Goal: Complete application form

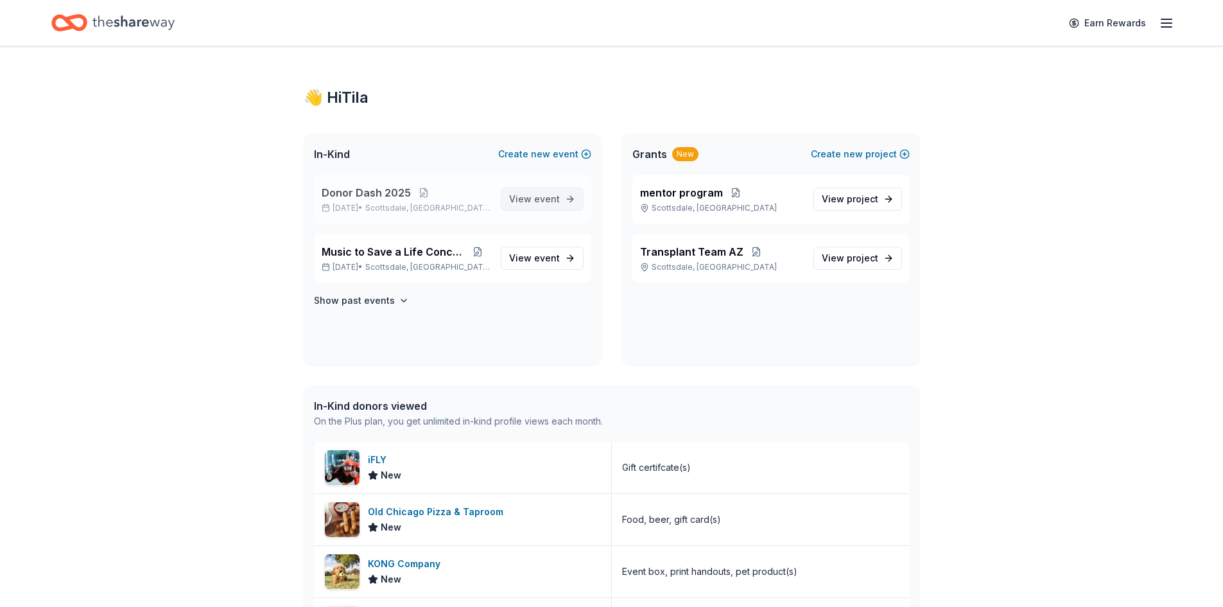
click at [549, 198] on span "event" at bounding box center [547, 198] width 26 height 11
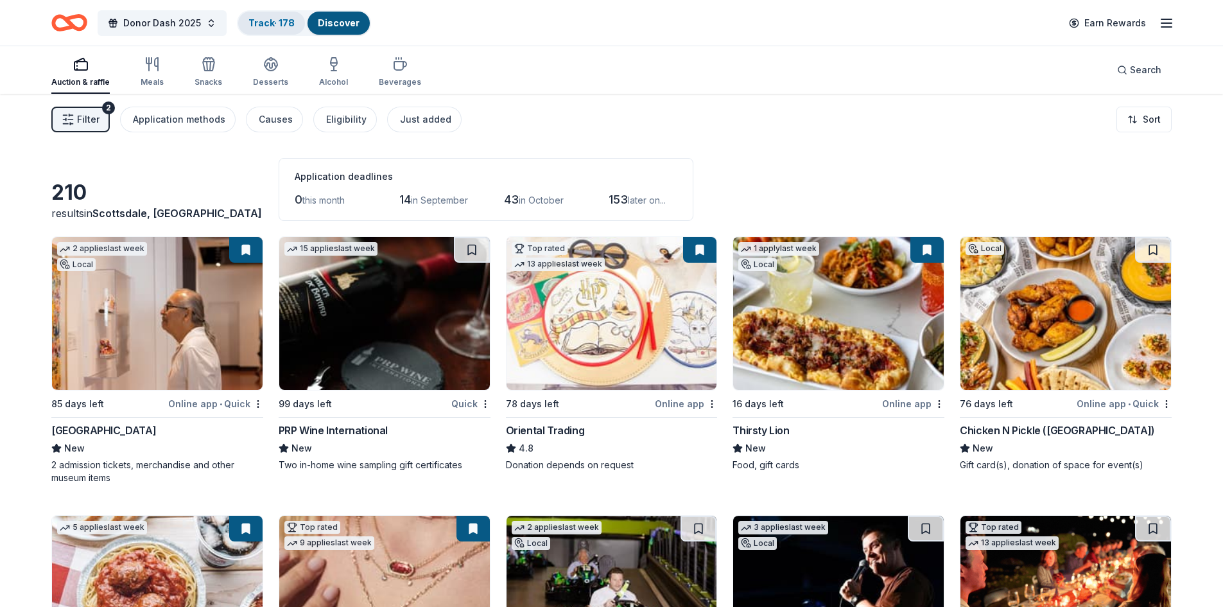
click at [255, 14] on div "Track · 178" at bounding box center [271, 23] width 67 height 23
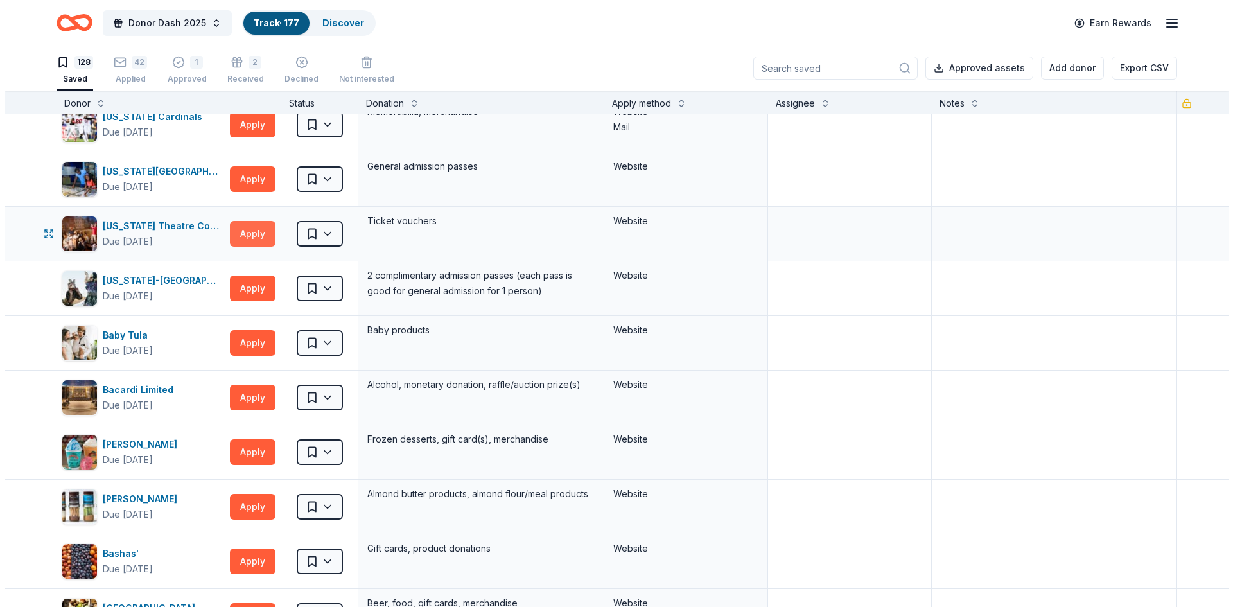
scroll to position [127, 0]
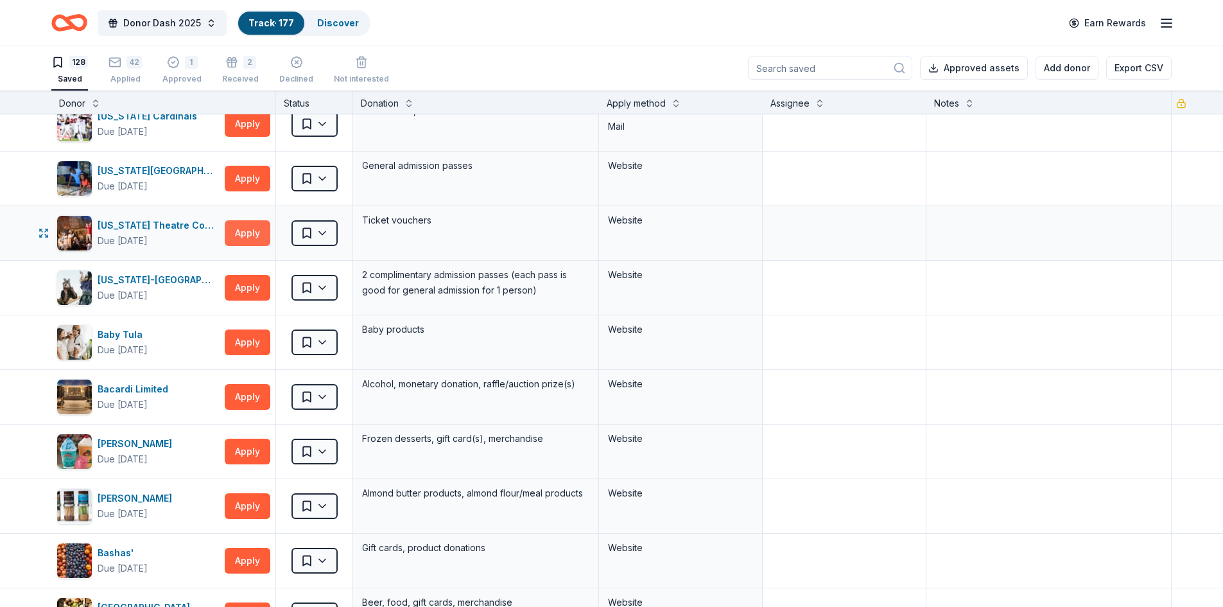
click at [233, 230] on button "Apply" at bounding box center [248, 233] width 46 height 26
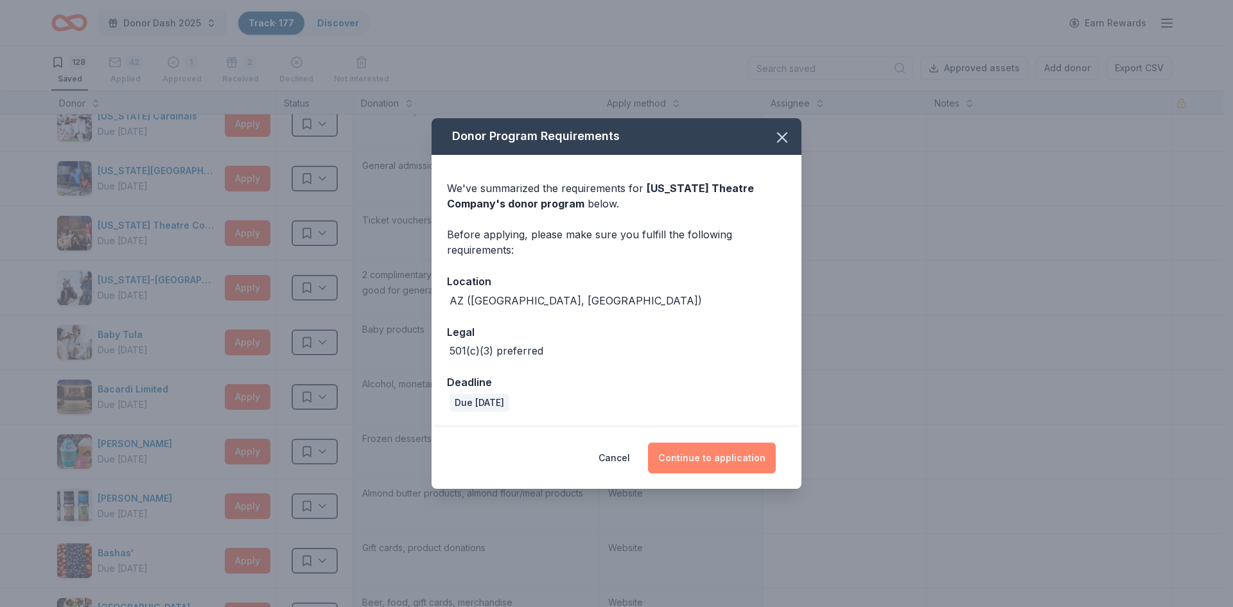
click at [713, 455] on button "Continue to application" at bounding box center [712, 457] width 128 height 31
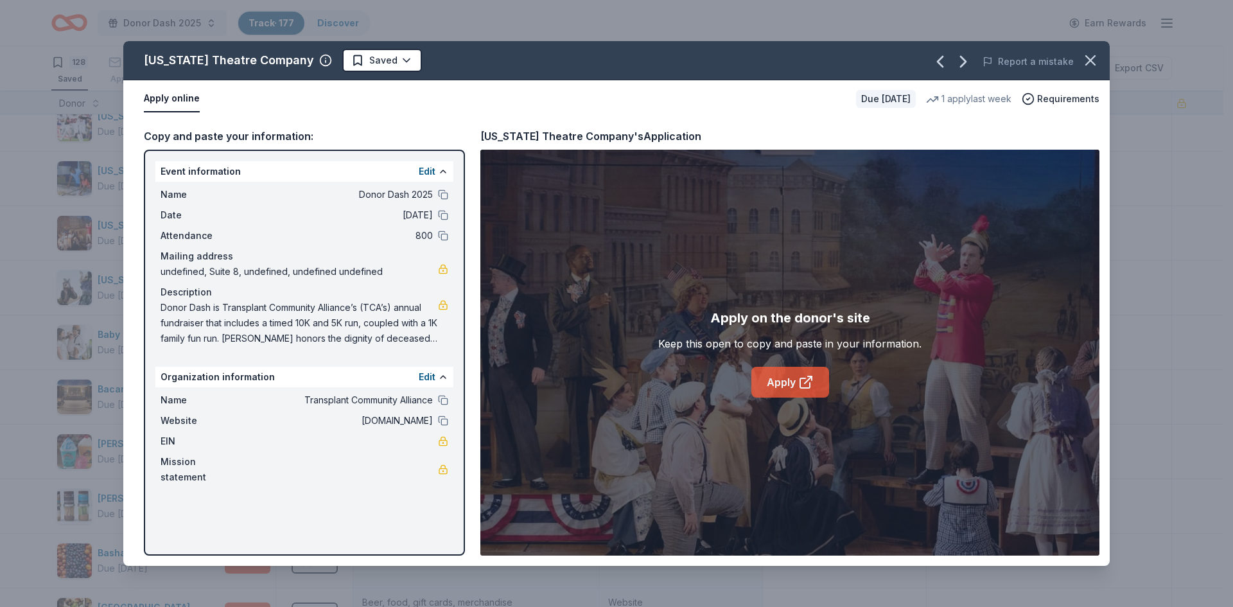
click at [782, 381] on link "Apply" at bounding box center [790, 382] width 78 height 31
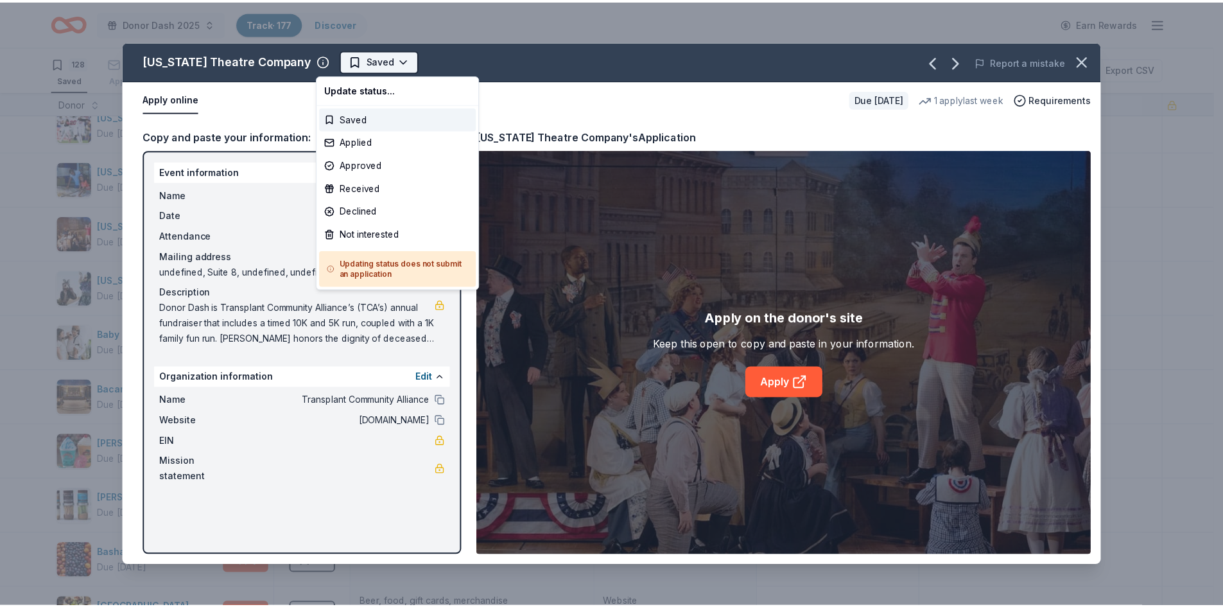
scroll to position [0, 0]
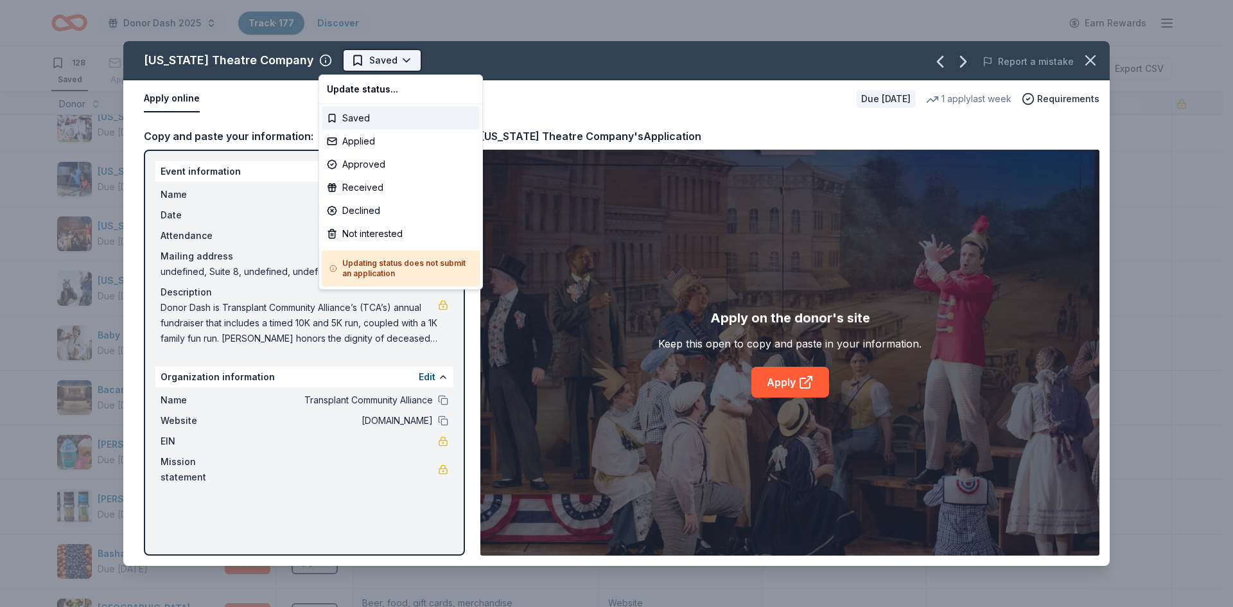
click at [362, 62] on html "Donor Dash 2025 Track · 177 Discover Earn Rewards 128 Saved 42 Applied 1 Approv…" at bounding box center [616, 303] width 1233 height 607
click at [371, 144] on div "Applied" at bounding box center [401, 141] width 158 height 23
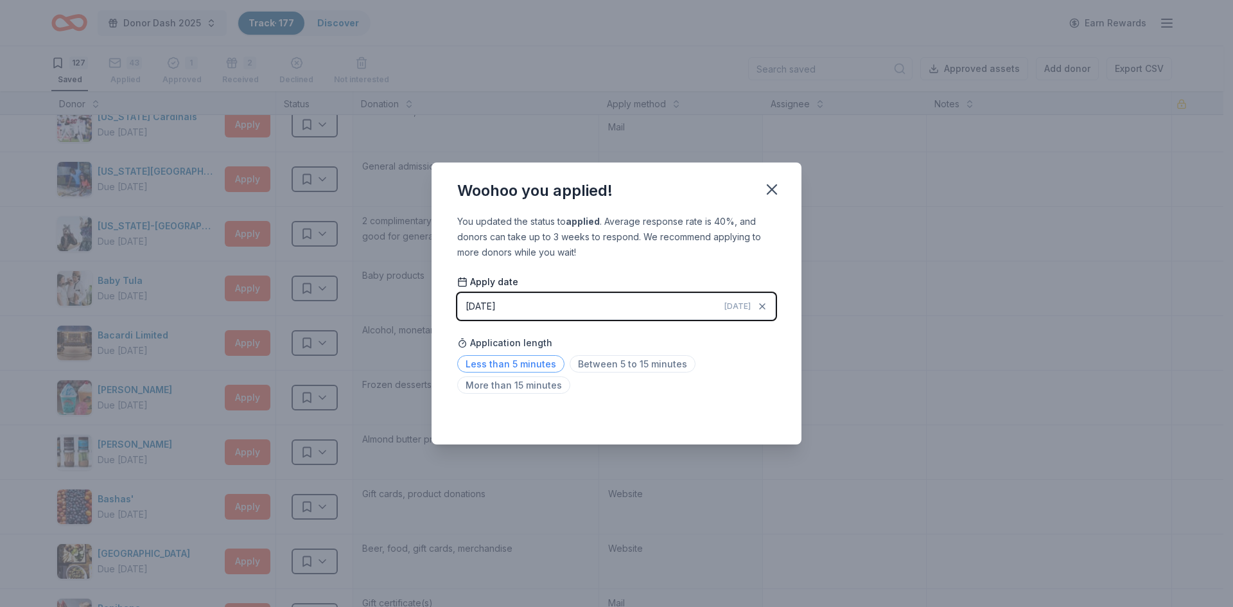
click at [467, 363] on span "Less than 5 minutes" at bounding box center [510, 363] width 107 height 17
click at [774, 187] on icon "button" at bounding box center [771, 189] width 9 height 9
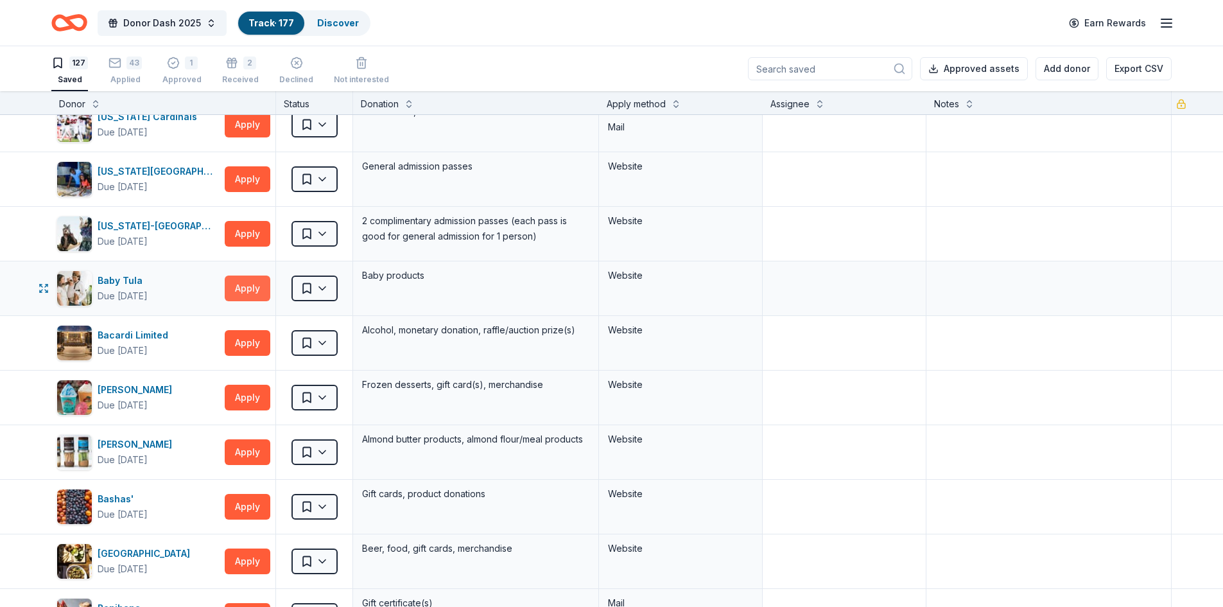
click at [241, 284] on button "Apply" at bounding box center [248, 288] width 46 height 26
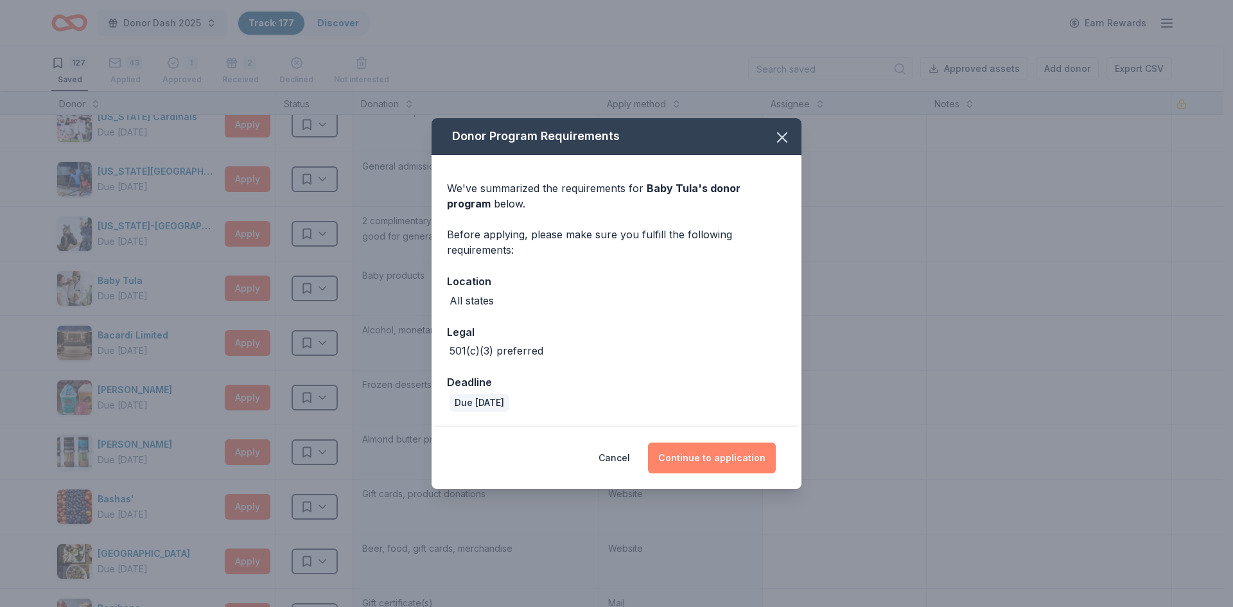
click at [697, 454] on button "Continue to application" at bounding box center [712, 457] width 128 height 31
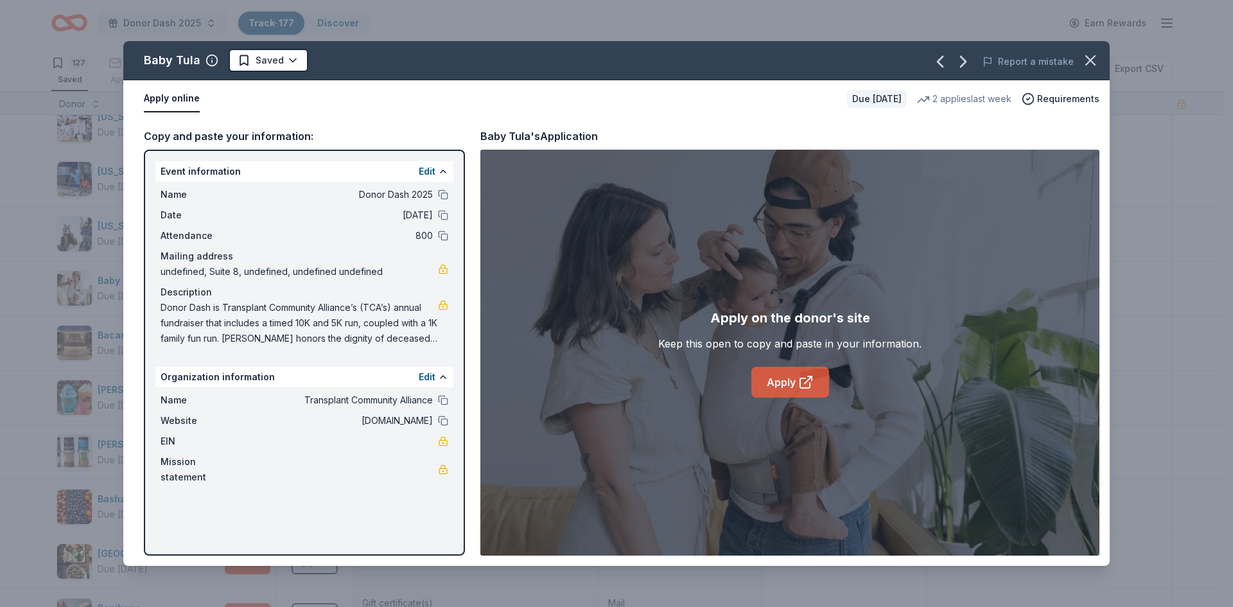
click at [778, 385] on link "Apply" at bounding box center [790, 382] width 78 height 31
click at [1090, 58] on icon "button" at bounding box center [1090, 60] width 18 height 18
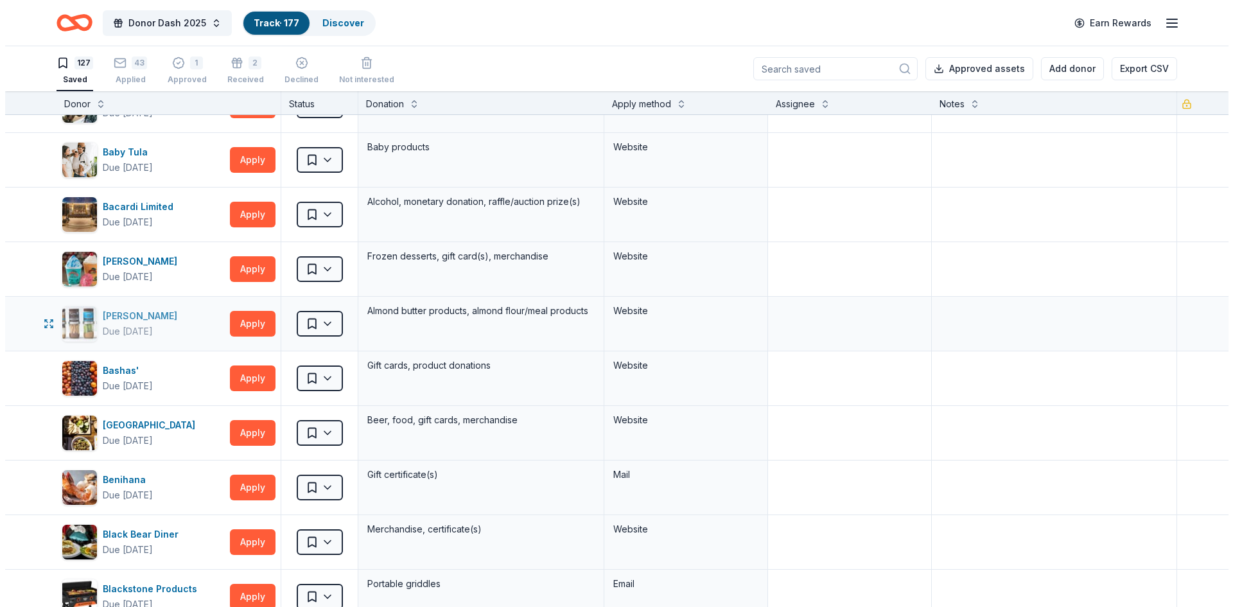
scroll to position [256, 0]
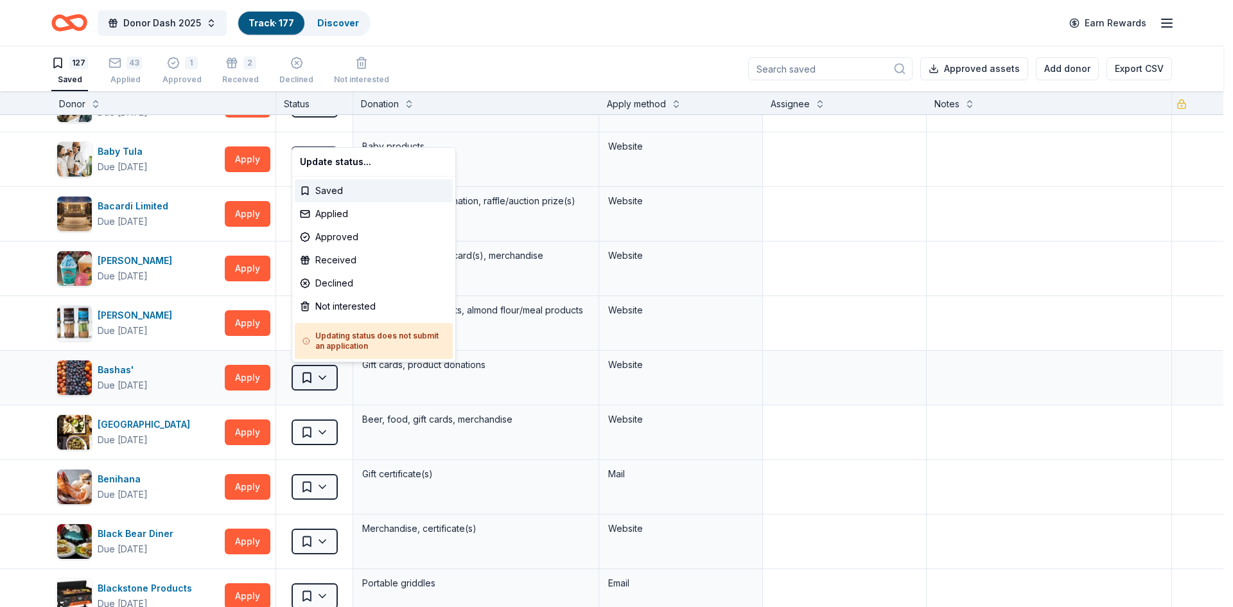
click at [306, 374] on html "Donor Dash 2025 Track · 177 Discover Earn Rewards 127 Saved 43 Applied 1 Approv…" at bounding box center [616, 303] width 1233 height 607
click at [196, 381] on html "Donor Dash 2025 Track · 177 Discover Earn Rewards 127 Saved 43 Applied 1 Approv…" at bounding box center [616, 303] width 1233 height 607
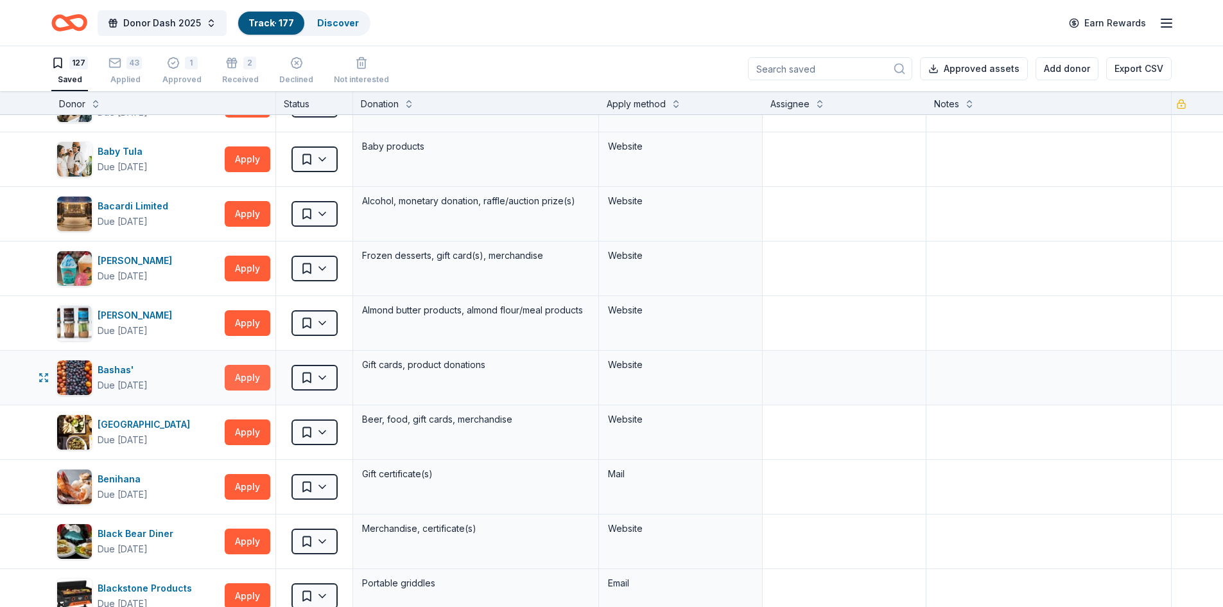
click at [250, 376] on button "Apply" at bounding box center [248, 378] width 46 height 26
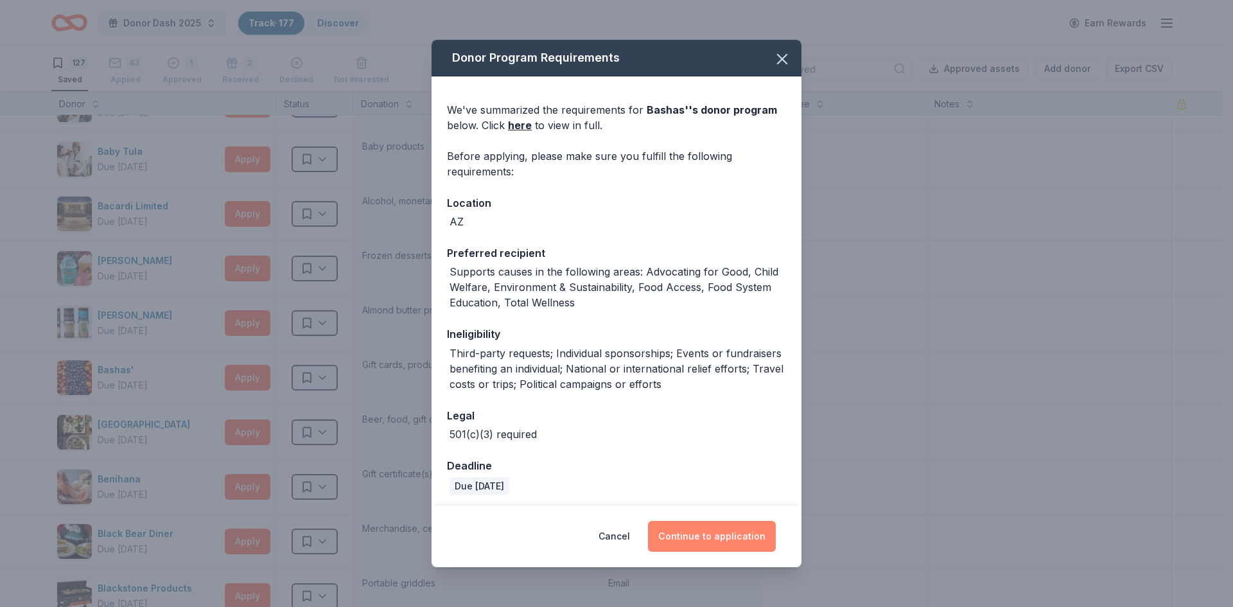
click at [735, 535] on button "Continue to application" at bounding box center [712, 536] width 128 height 31
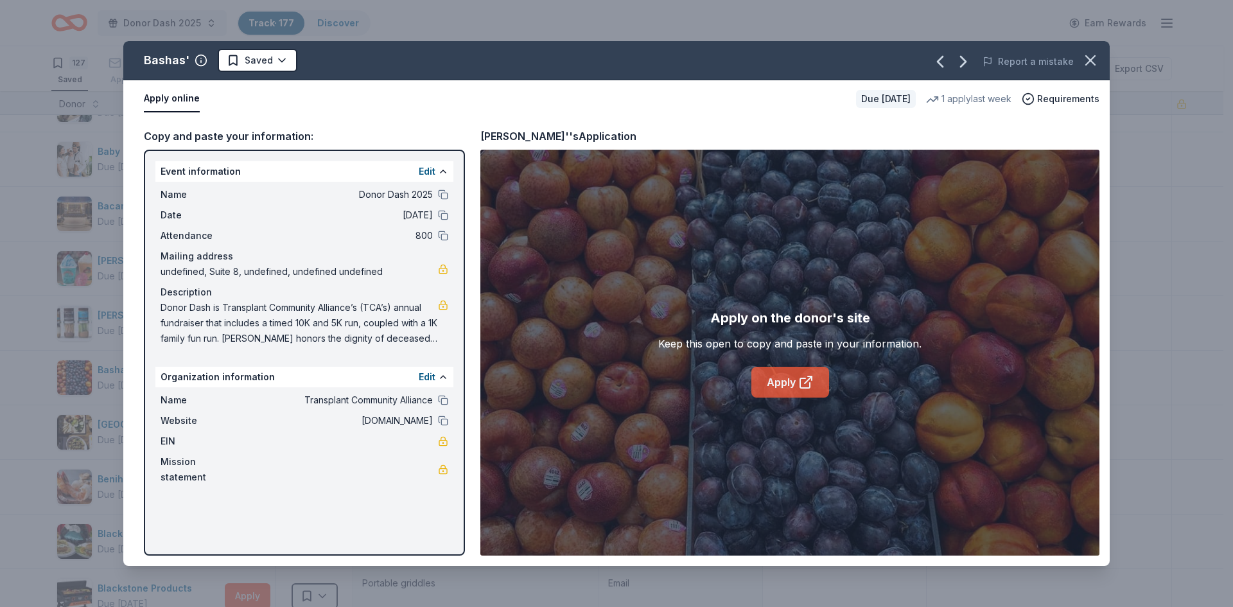
click at [800, 378] on icon at bounding box center [805, 383] width 10 height 10
